Goal: Information Seeking & Learning: Learn about a topic

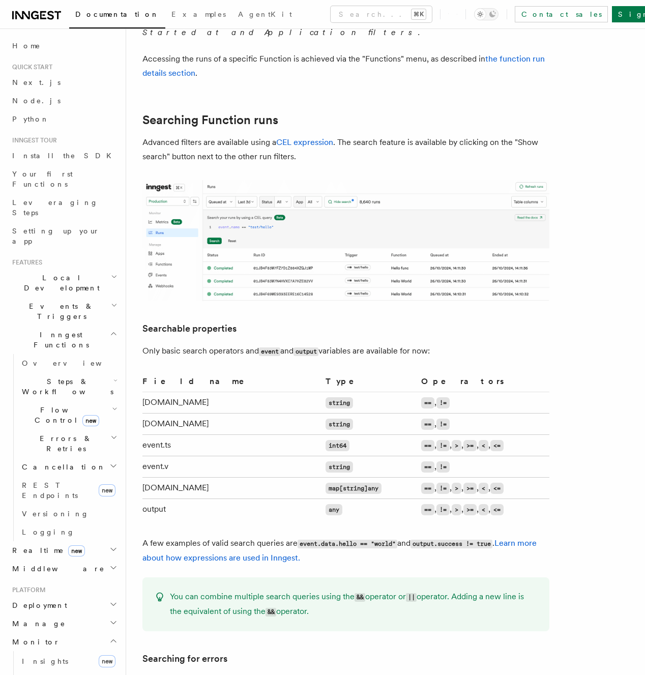
scroll to position [1016, 0]
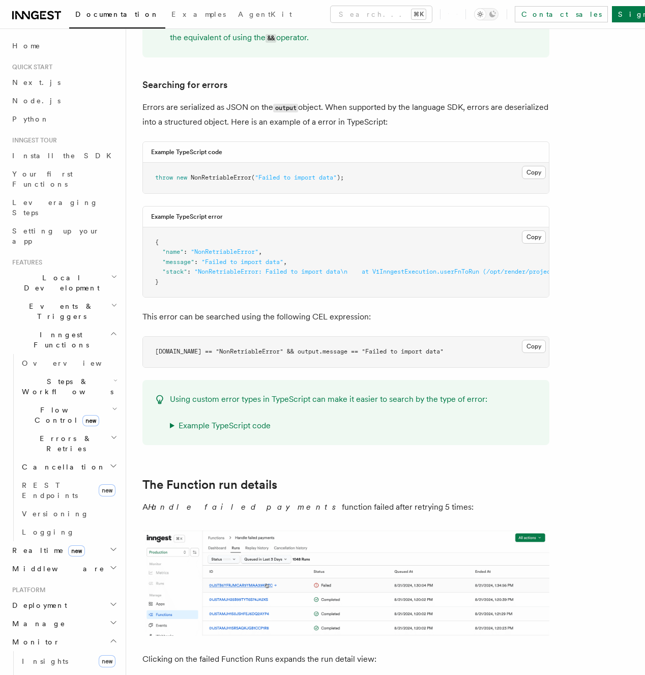
click at [451, 348] on pre "[DOMAIN_NAME] == "NonRetriableError" && output.message == "Failed to import dat…" at bounding box center [346, 352] width 406 height 31
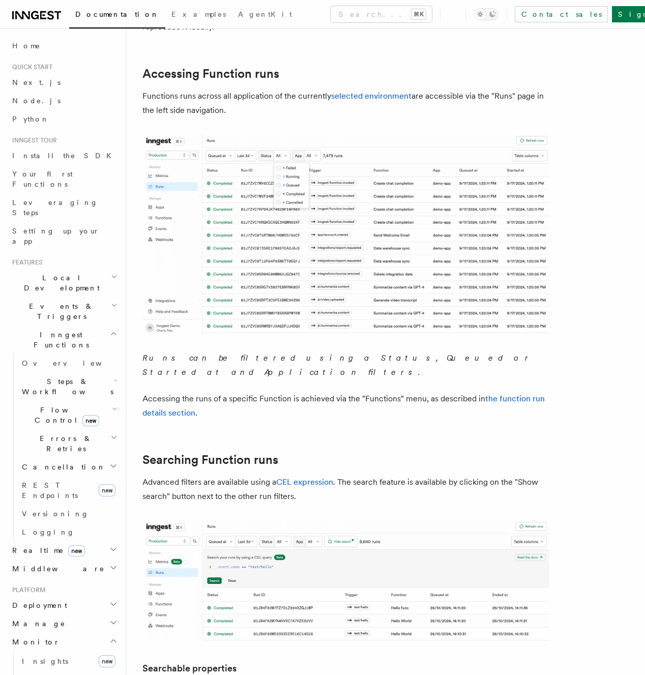
scroll to position [0, 0]
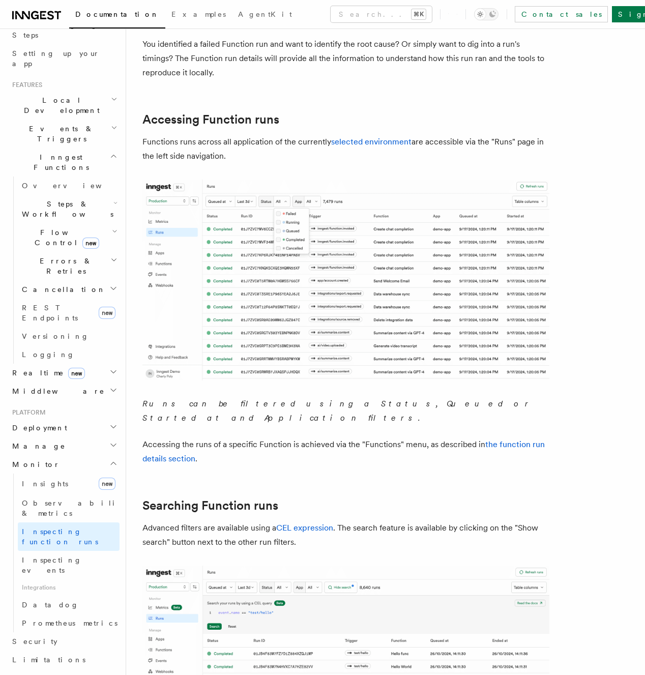
scroll to position [70, 0]
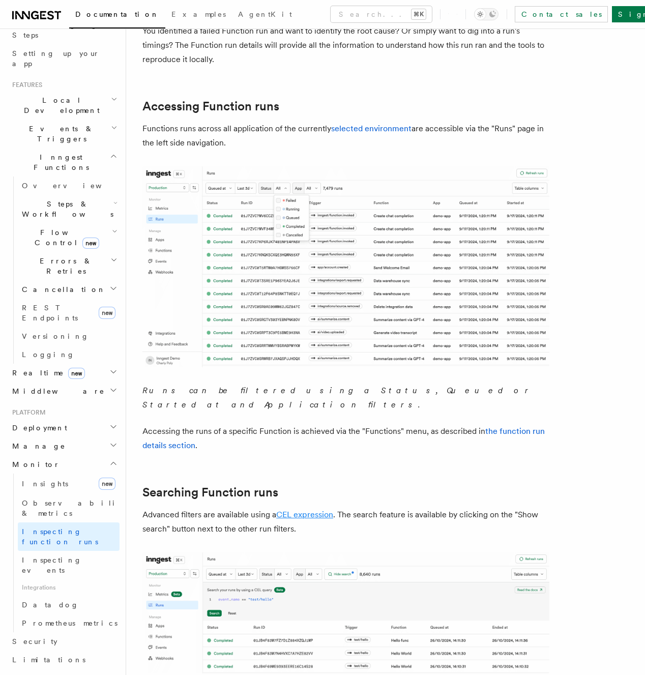
click at [304, 510] on link "CEL expression" at bounding box center [304, 515] width 57 height 10
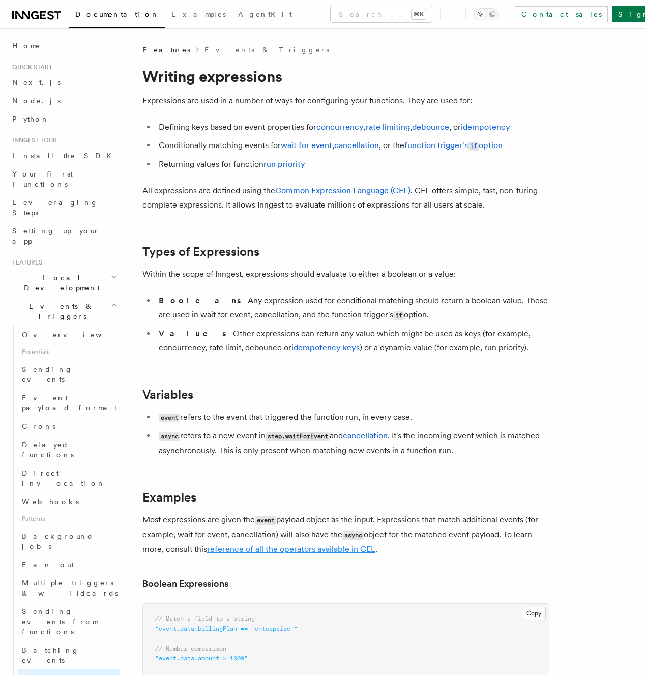
click at [346, 549] on link "reference of all the operators available in CEL" at bounding box center [291, 550] width 168 height 10
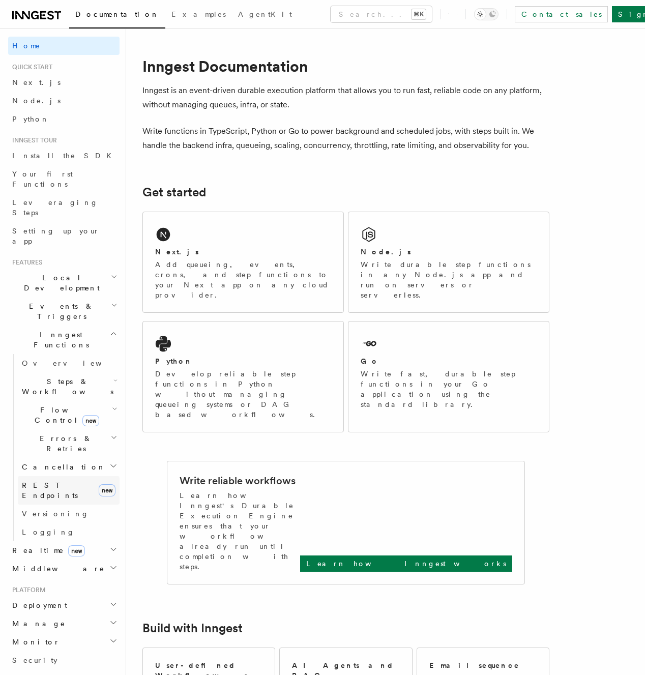
click at [50, 481] on span "REST Endpoints" at bounding box center [50, 490] width 56 height 18
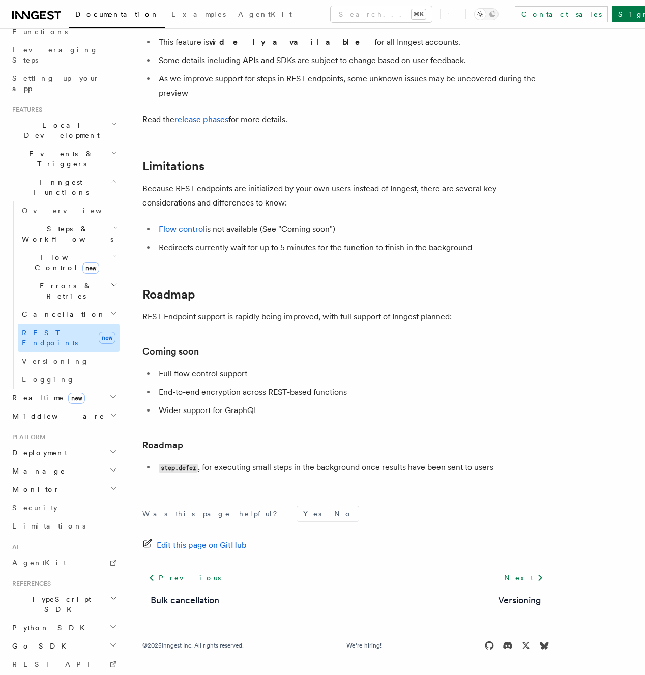
scroll to position [159, 0]
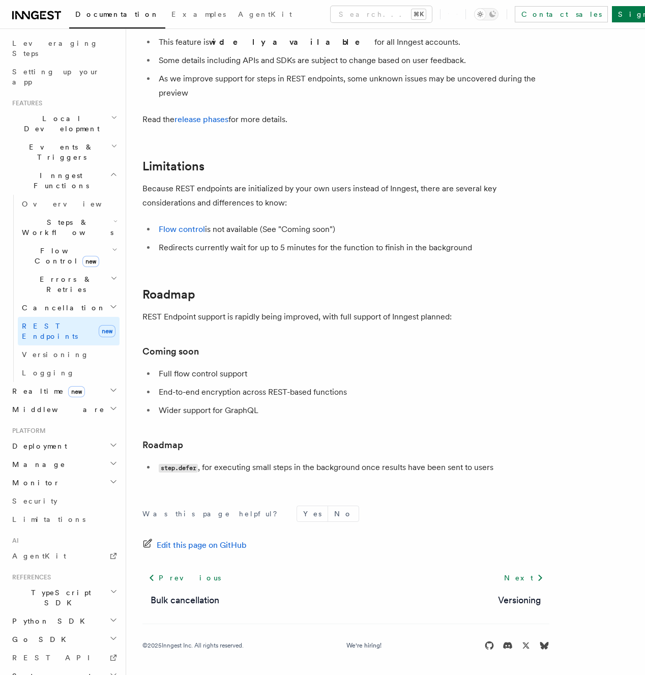
drag, startPoint x: 489, startPoint y: 357, endPoint x: 364, endPoint y: 362, distance: 125.3
click at [489, 357] on h3 "Coming soon" at bounding box center [345, 352] width 407 height 14
